Goal: Navigation & Orientation: Find specific page/section

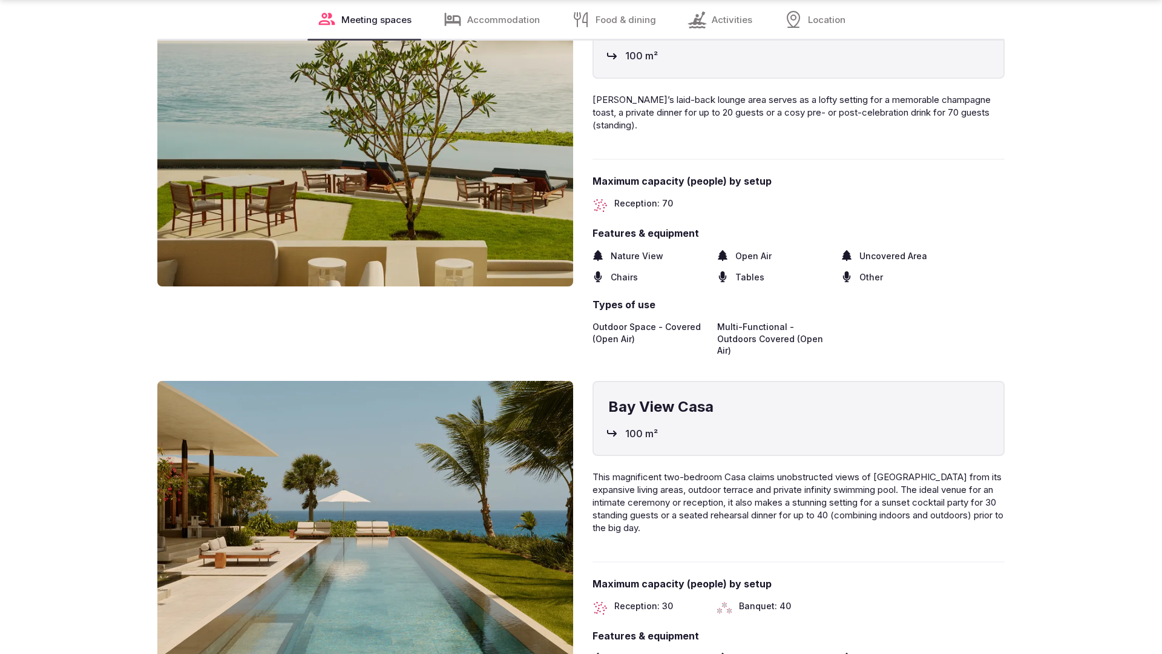
scroll to position [2431, 0]
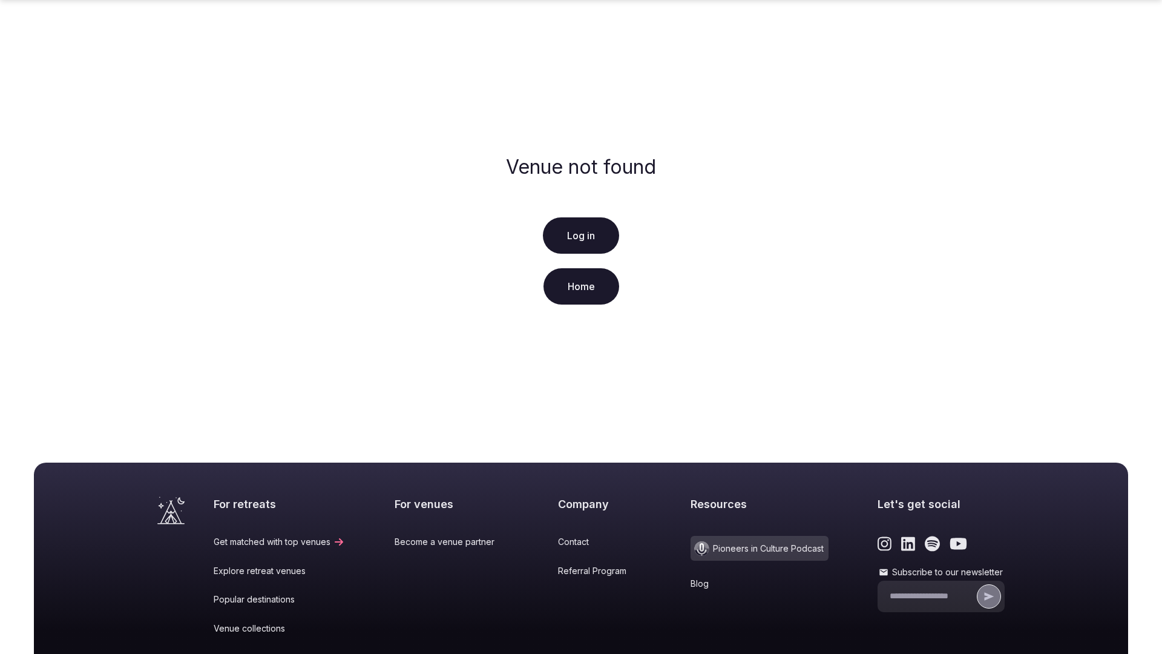
scroll to position [180, 0]
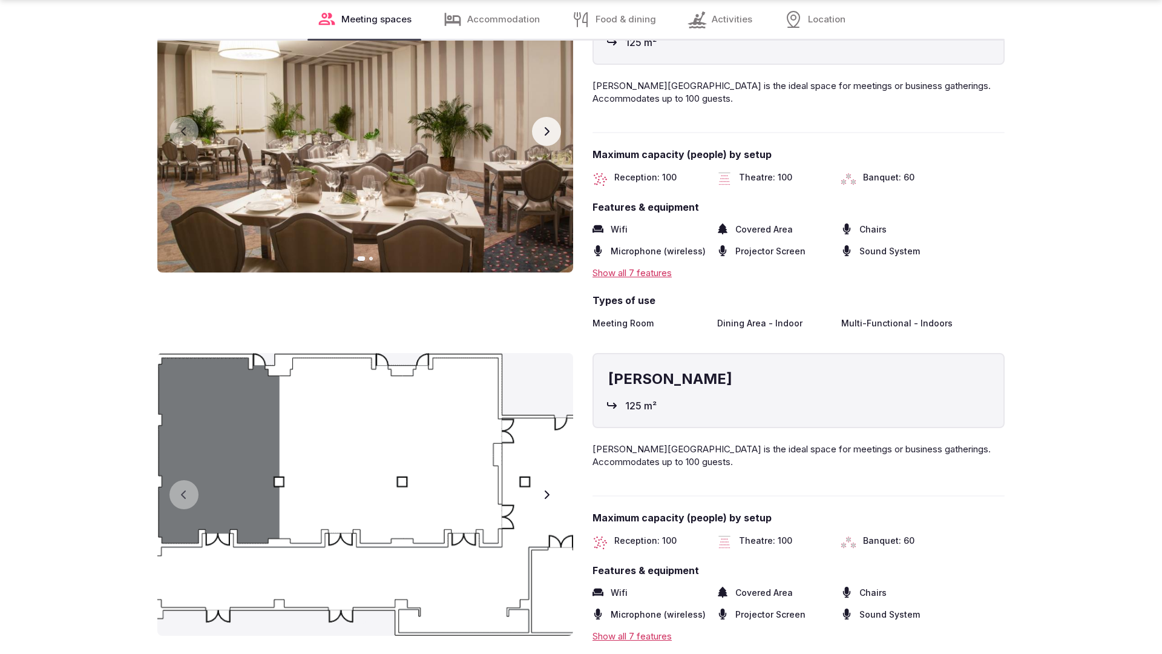
scroll to position [2433, 0]
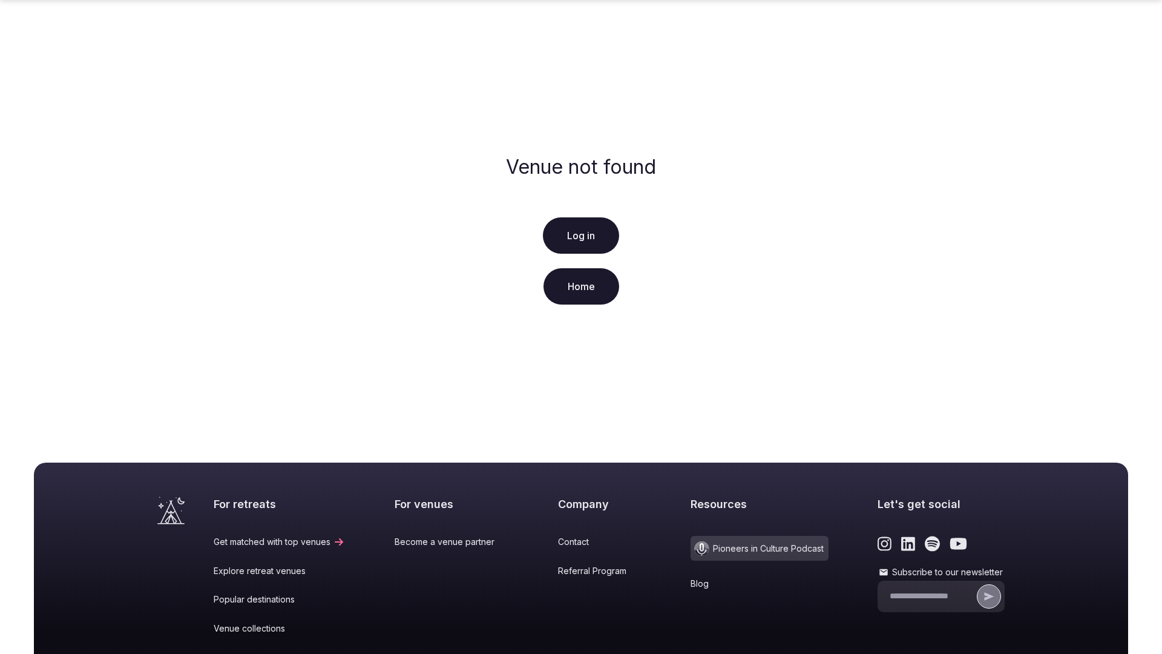
scroll to position [180, 0]
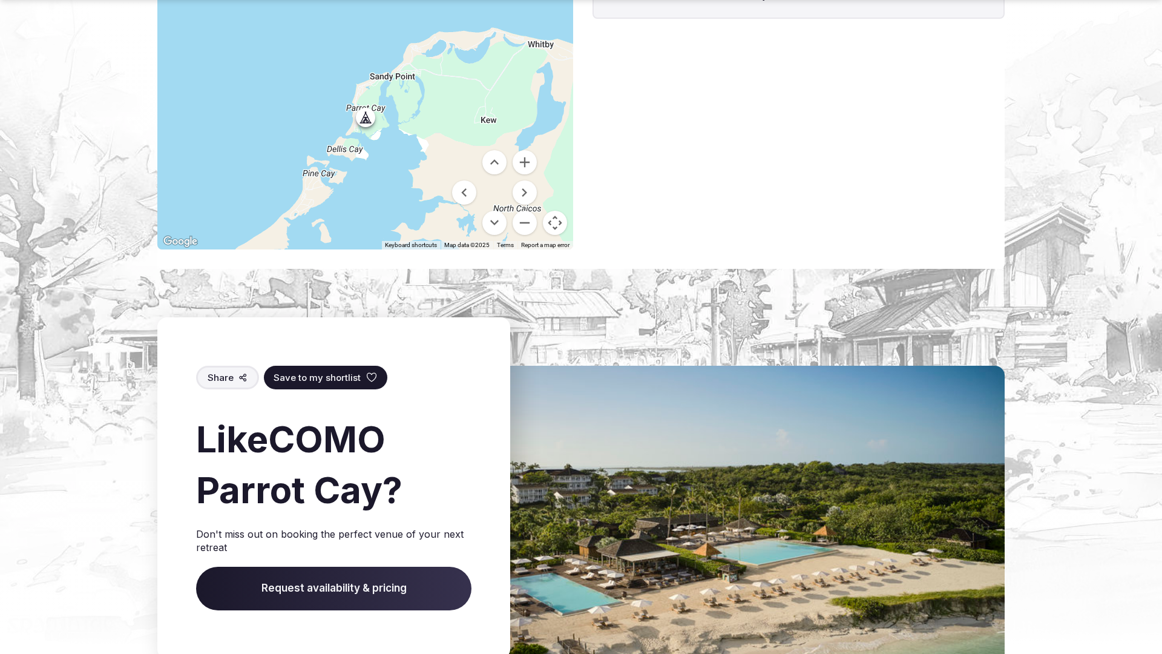
scroll to position [1809, 0]
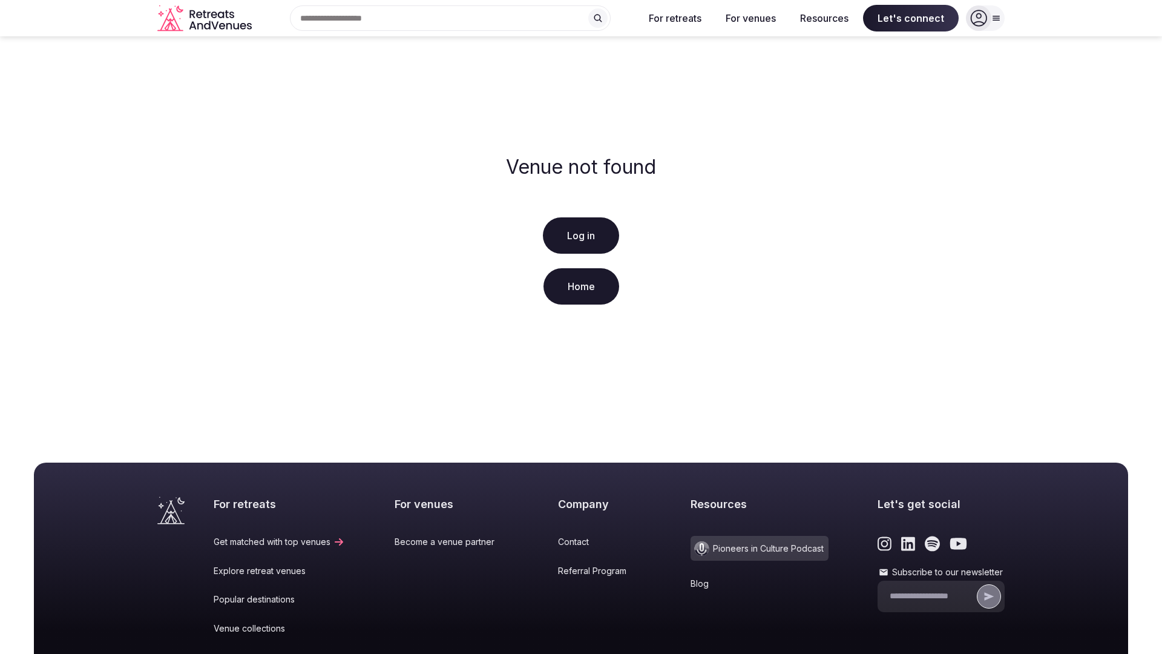
scroll to position [180, 0]
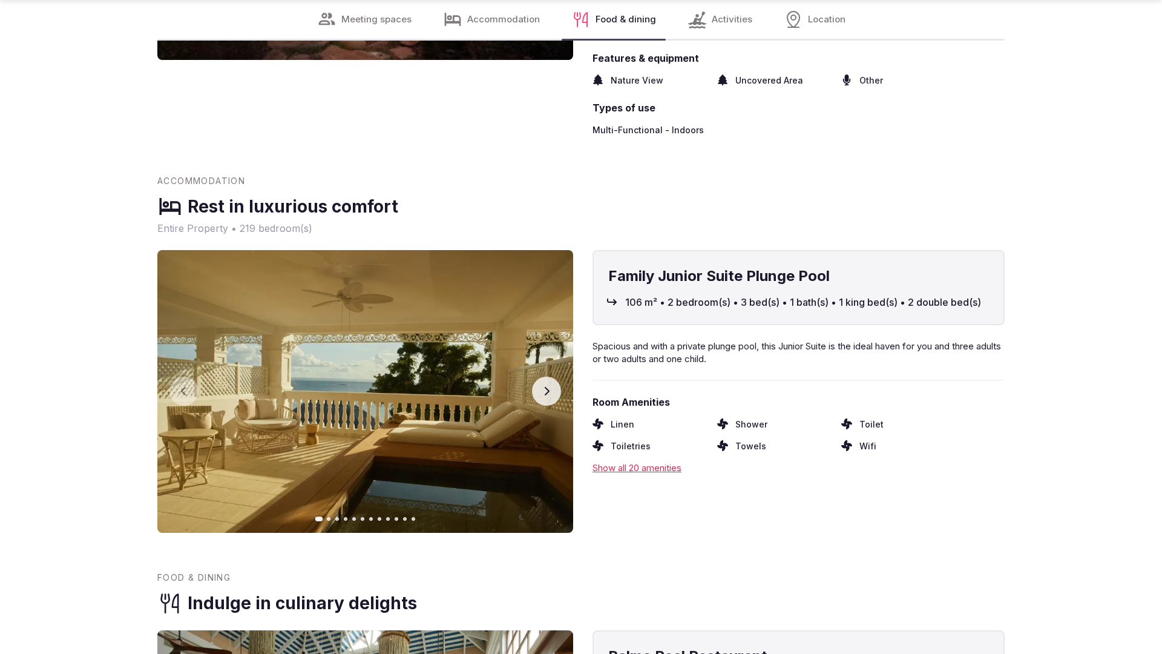
scroll to position [1808, 0]
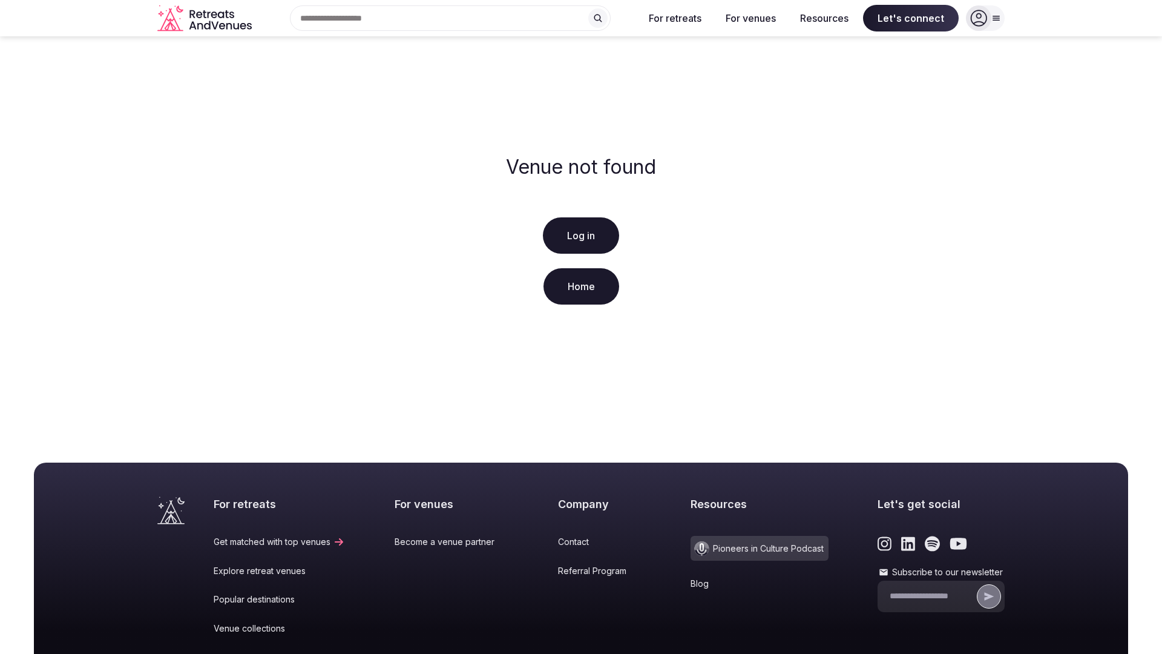
scroll to position [180, 0]
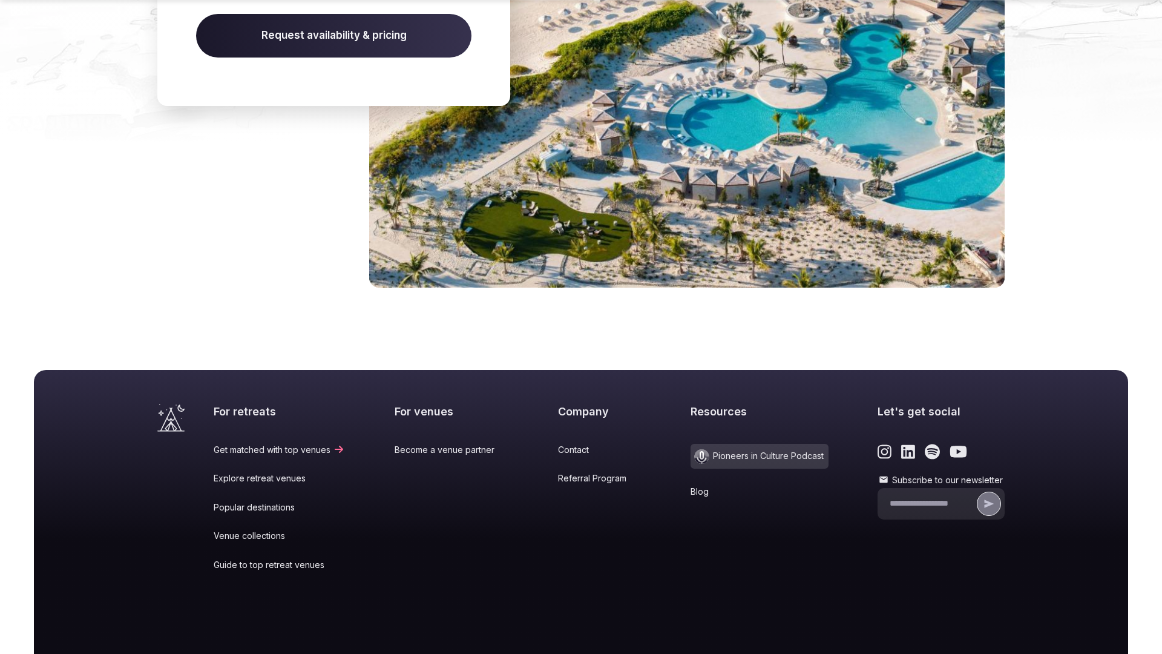
scroll to position [1308, 0]
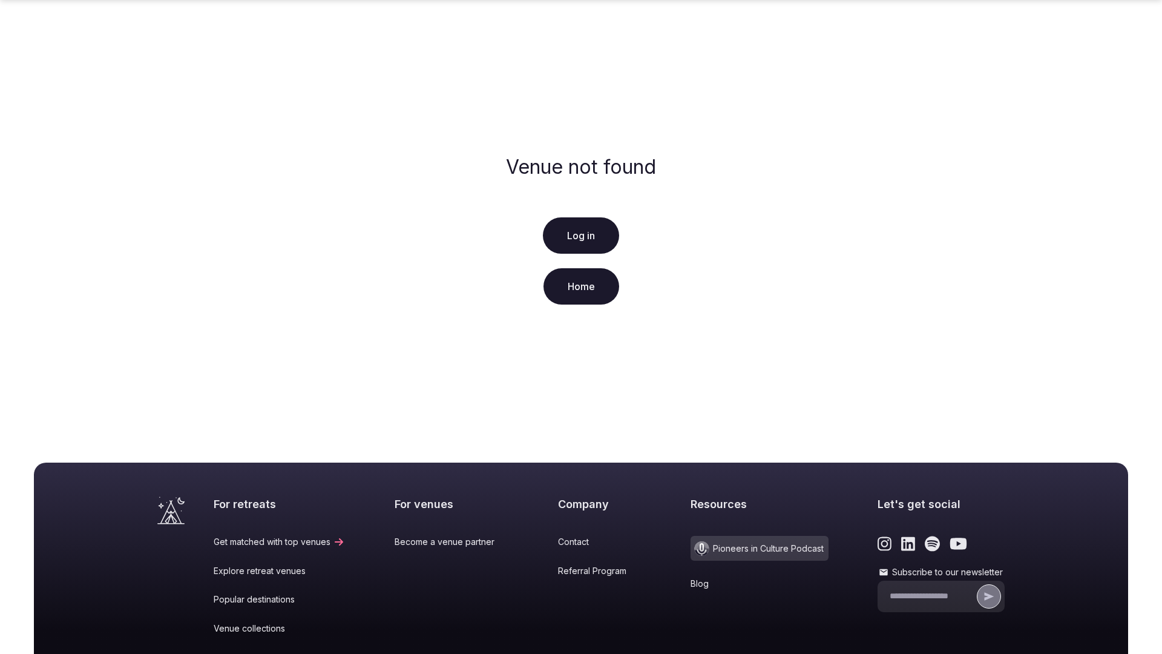
scroll to position [180, 0]
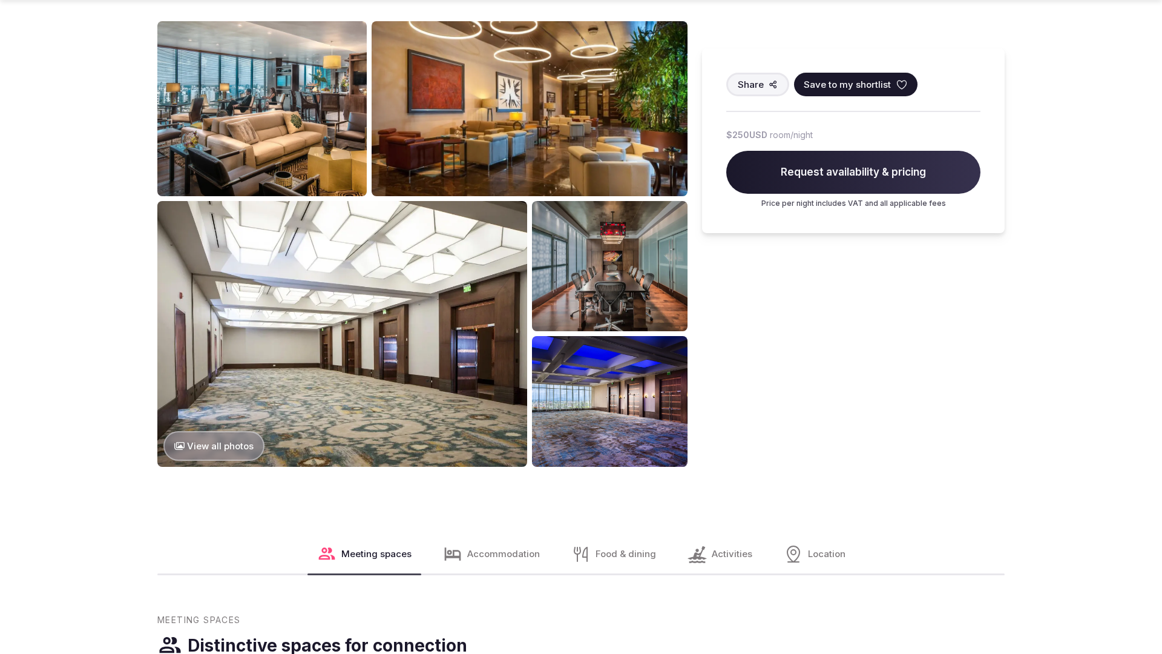
scroll to position [1220, 0]
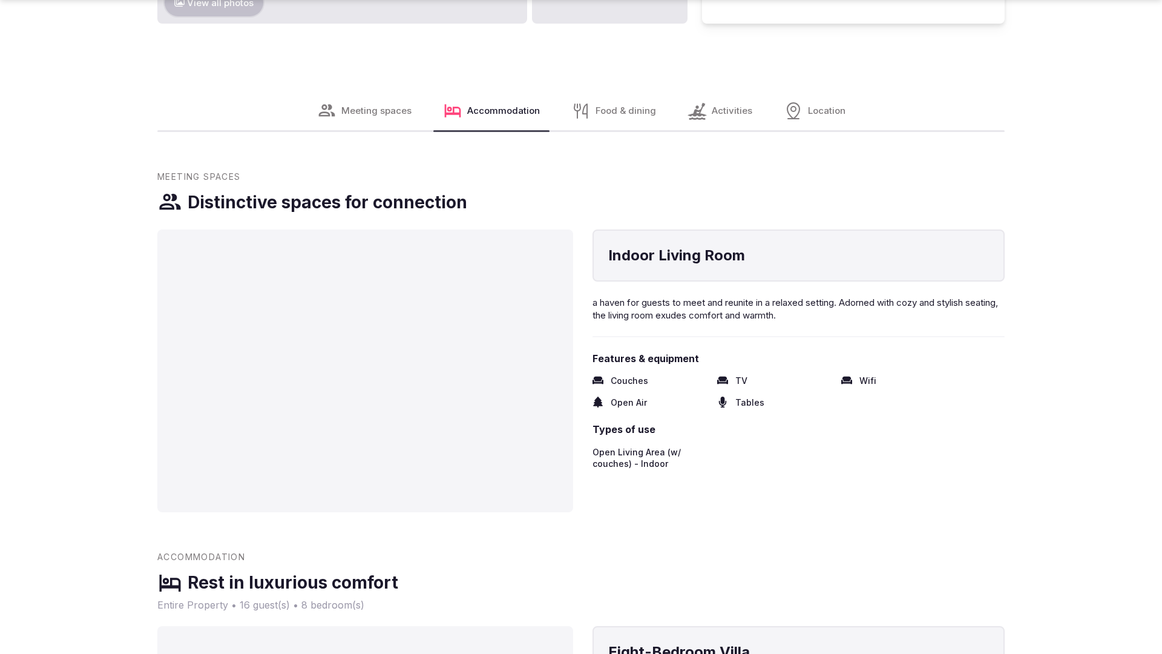
scroll to position [2436, 0]
